Goal: Check status

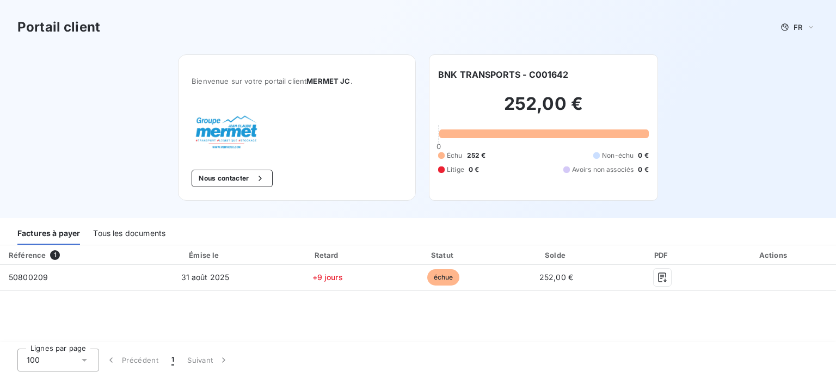
click at [239, 121] on img at bounding box center [226, 132] width 70 height 41
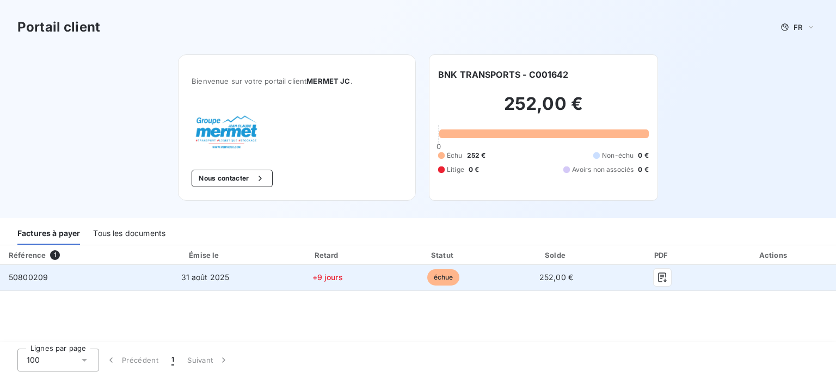
click at [141, 281] on td "31 août 2025" at bounding box center [204, 278] width 127 height 26
click at [658, 280] on icon "button" at bounding box center [662, 277] width 11 height 11
